Goal: Task Accomplishment & Management: Manage account settings

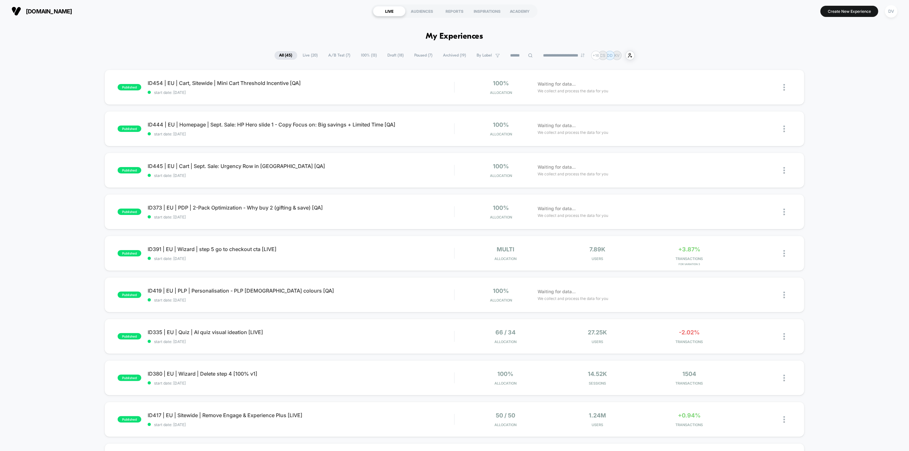
click at [454, 55] on input at bounding box center [522, 56] width 32 height 8
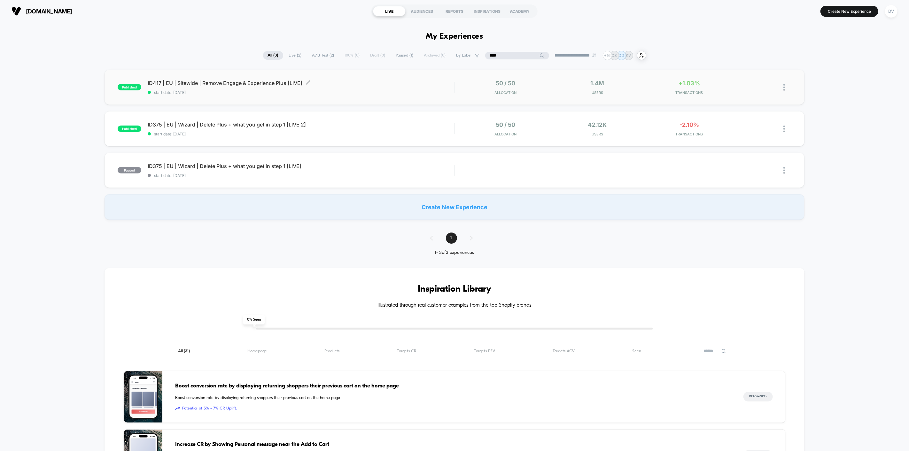
type input "****"
click at [239, 85] on span "ID417 | EU | Sitewide | Remove Engage & Experience Plus [LIVE] Click to edit ex…" at bounding box center [301, 83] width 306 height 6
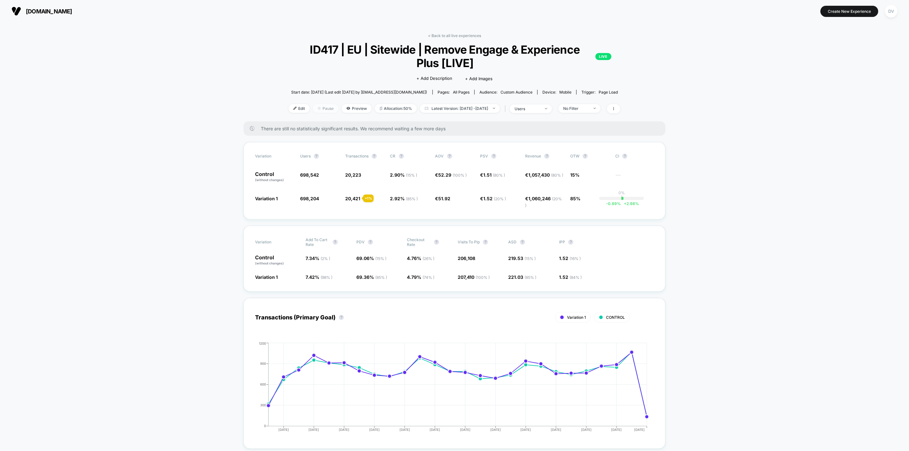
click at [313, 106] on span "Pause" at bounding box center [326, 108] width 26 height 9
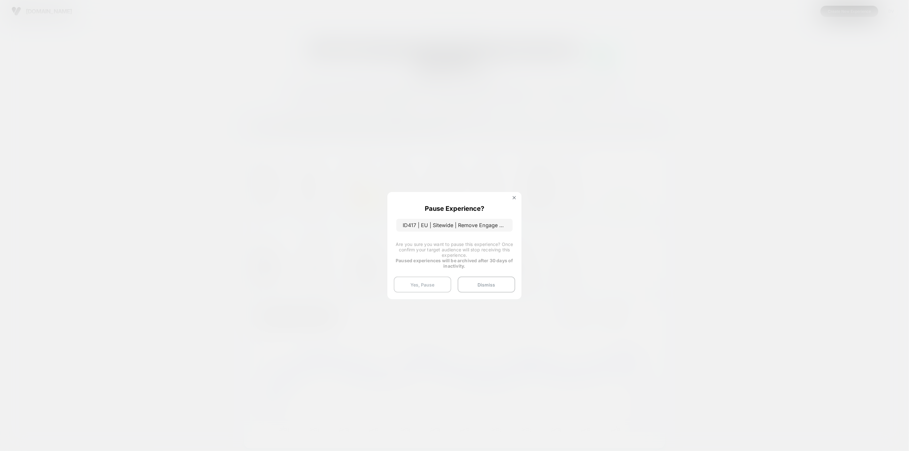
click at [433, 286] on button "Yes, Pause" at bounding box center [423, 285] width 58 height 16
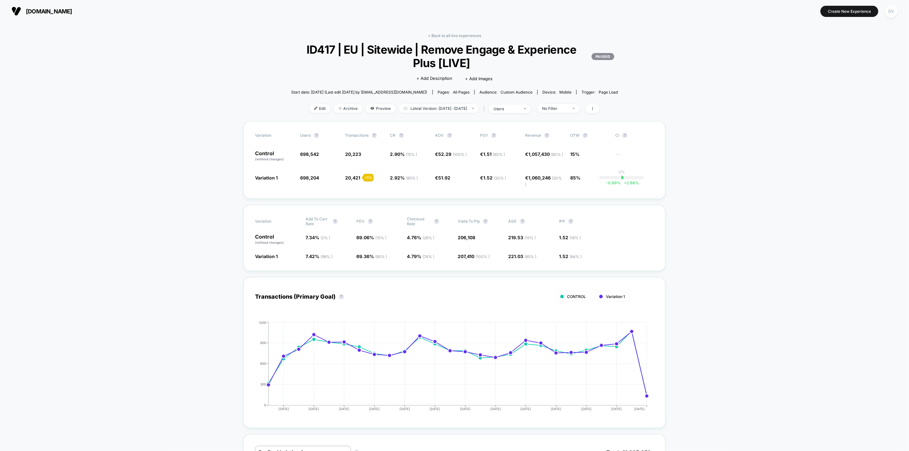
click at [893, 11] on div "DV" at bounding box center [891, 11] width 12 height 12
click at [827, 56] on span "Connected Stores" at bounding box center [878, 54] width 127 height 5
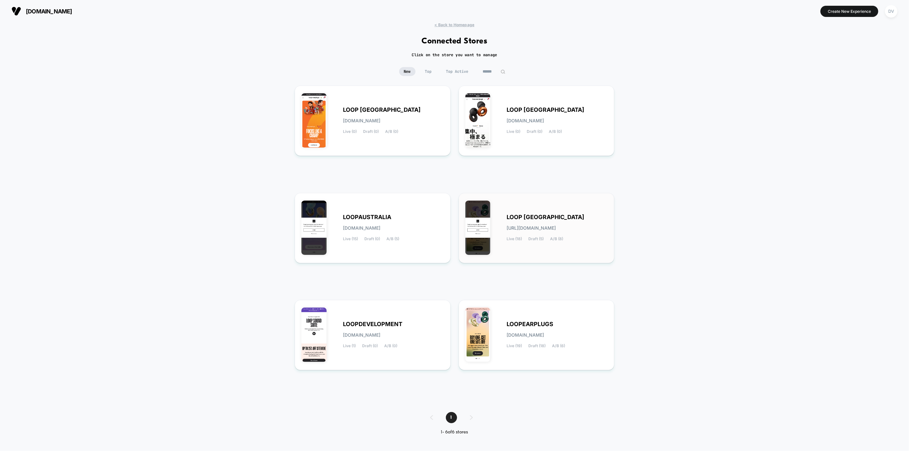
click at [535, 218] on span "LOOP [GEOGRAPHIC_DATA]" at bounding box center [546, 217] width 78 height 4
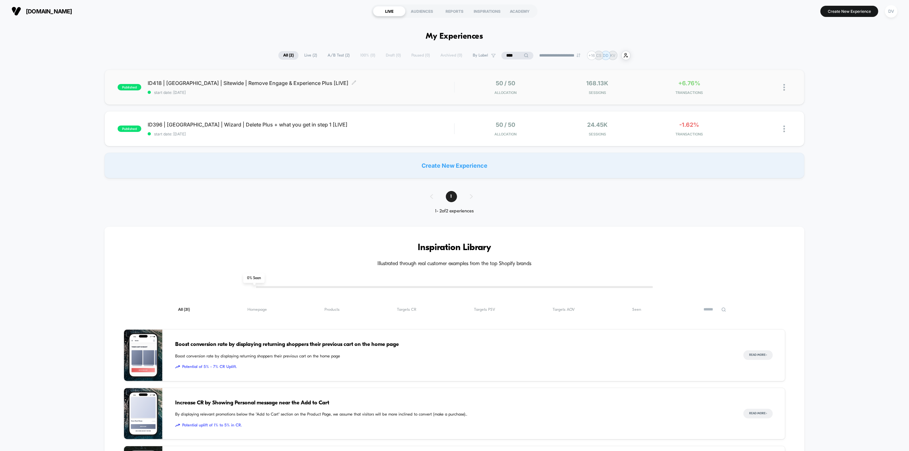
click at [238, 85] on span "ID418 | [GEOGRAPHIC_DATA] | Sitewide | Remove Engage & Experience Plus [LIVE] C…" at bounding box center [301, 83] width 306 height 6
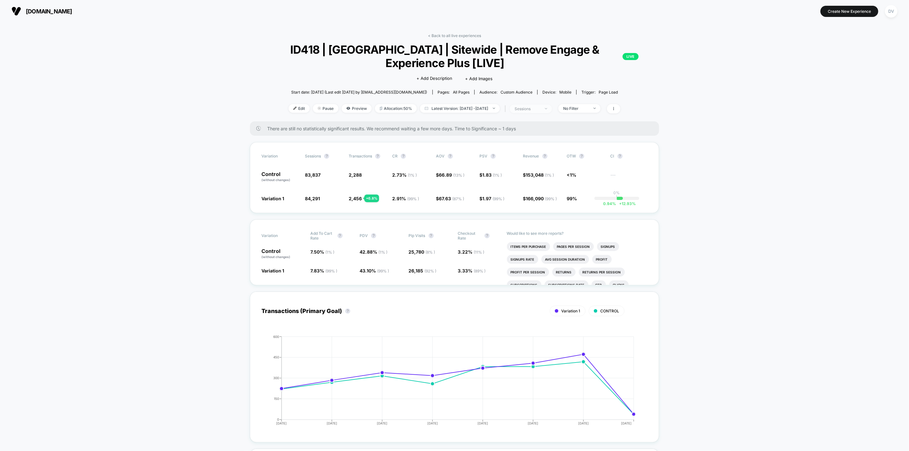
click at [535, 111] on span "sessions" at bounding box center [531, 109] width 42 height 9
click at [514, 161] on span "Users" at bounding box center [516, 158] width 12 height 5
click at [518, 176] on button "Save" at bounding box center [538, 177] width 76 height 11
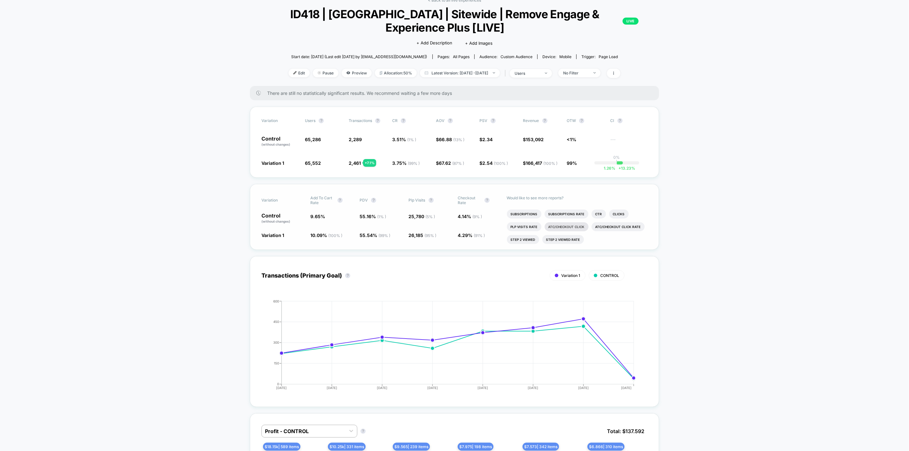
scroll to position [37, 0]
click at [526, 227] on li "Plp Visits Rate" at bounding box center [524, 225] width 35 height 9
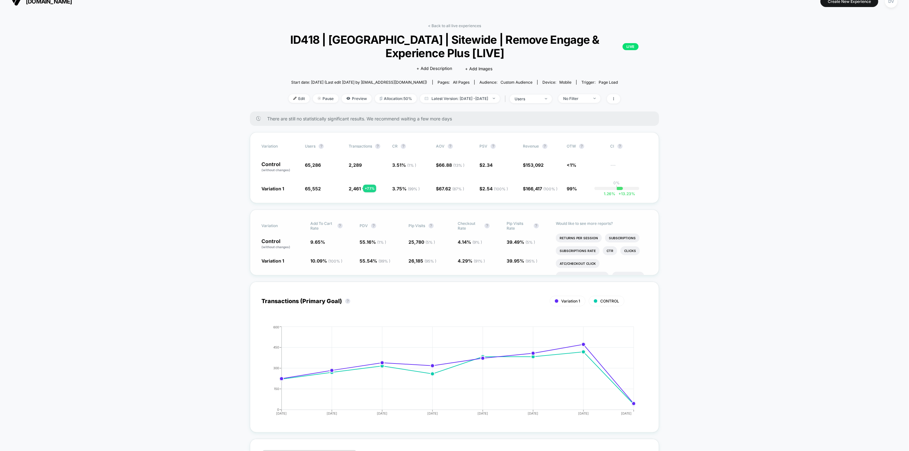
scroll to position [0, 0]
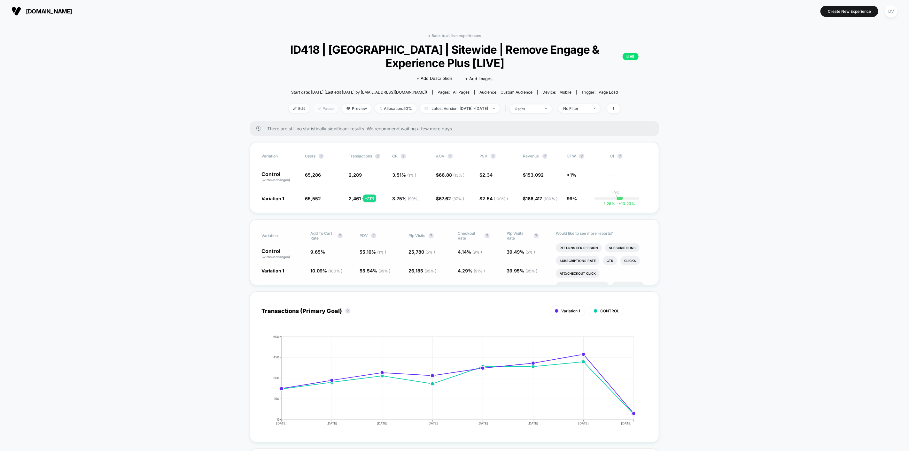
click at [315, 112] on span "Pause" at bounding box center [326, 108] width 26 height 9
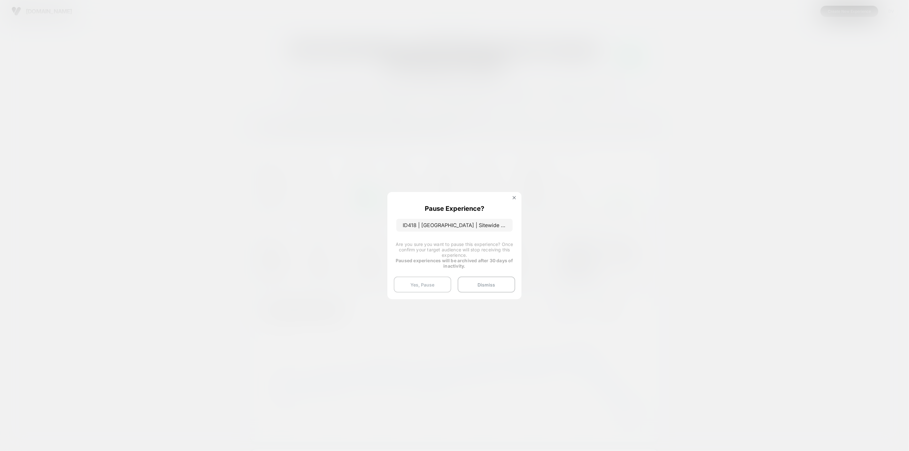
click at [423, 285] on button "Yes, Pause" at bounding box center [423, 285] width 58 height 16
